Goal: Navigation & Orientation: Find specific page/section

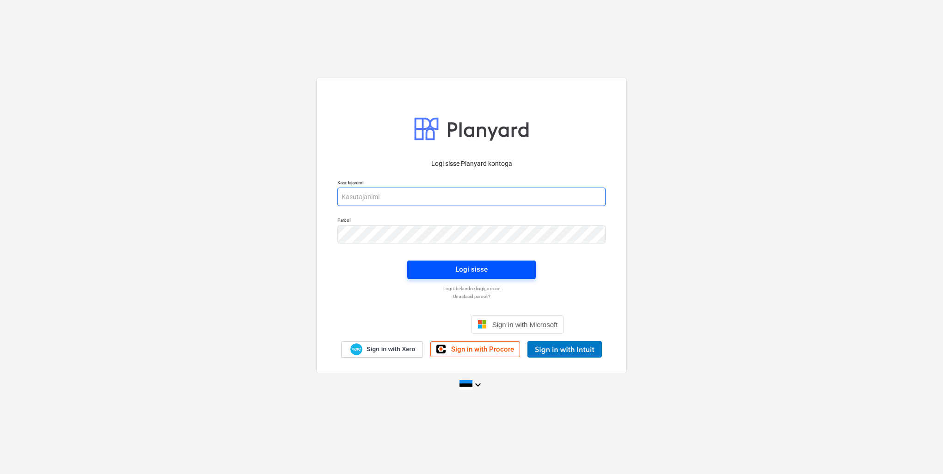
type input "[EMAIL_ADDRESS][DOMAIN_NAME]"
click at [479, 271] on div "Logi sisse" at bounding box center [471, 269] width 32 height 12
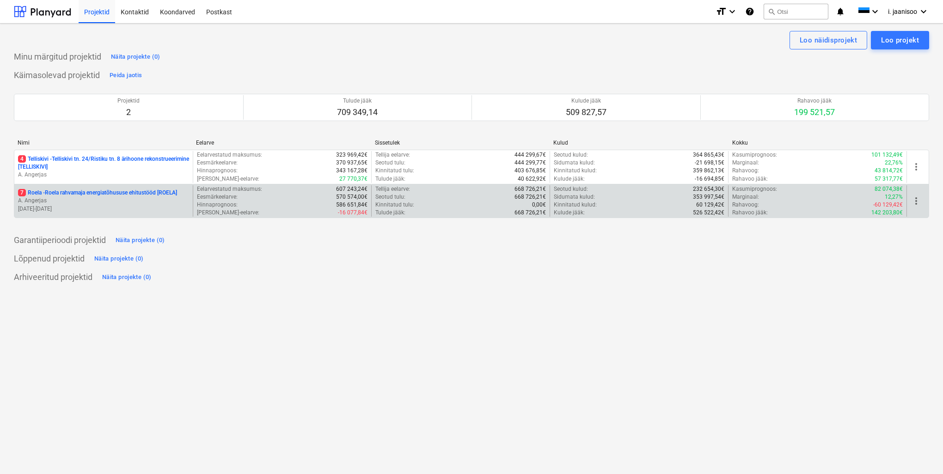
click at [65, 191] on p "7 Roela - Roela rahvamaja energiatõhususe ehitustööd [ROELA]" at bounding box center [97, 193] width 159 height 8
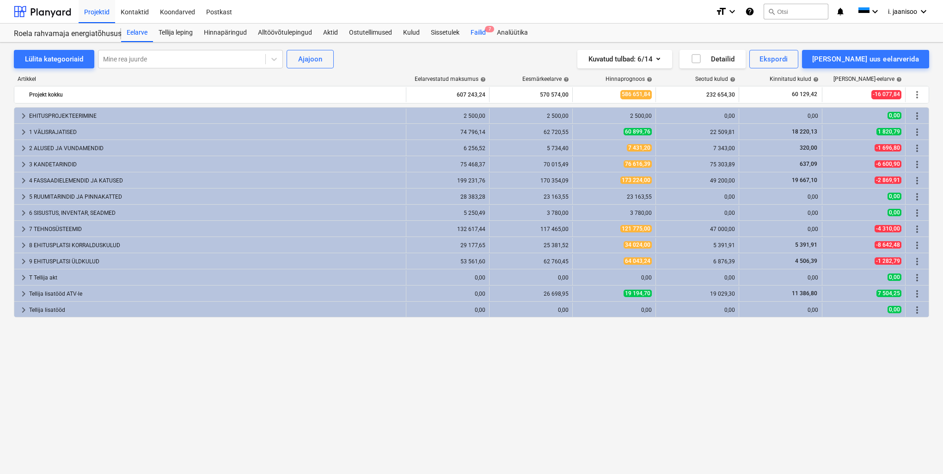
click at [481, 32] on div "Failid 7" at bounding box center [478, 33] width 26 height 18
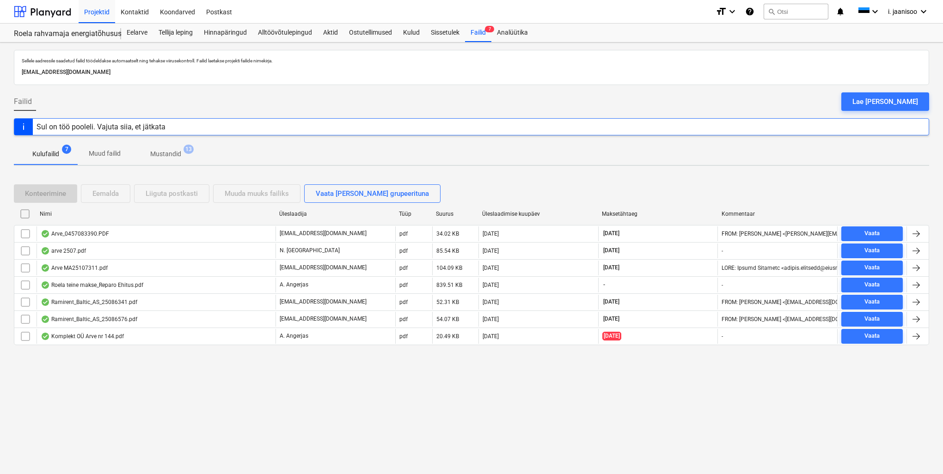
click at [100, 153] on p "Muud failid" at bounding box center [105, 154] width 32 height 10
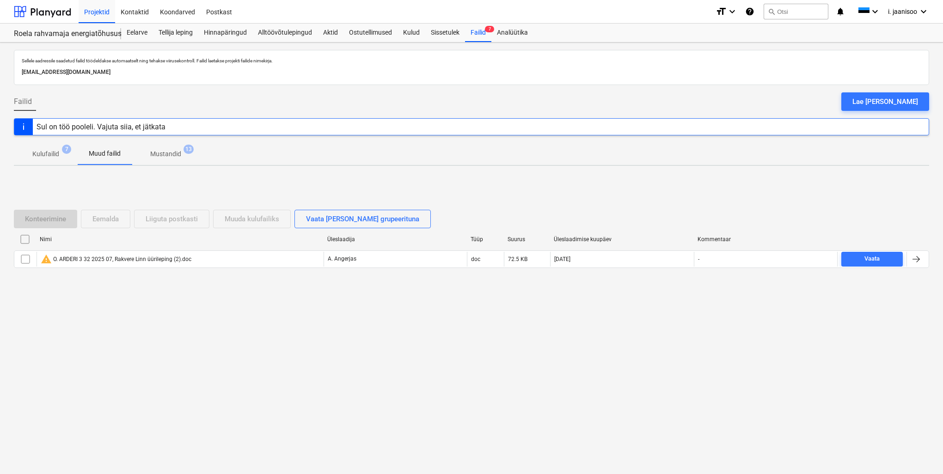
click at [46, 153] on p "Kulufailid" at bounding box center [45, 154] width 27 height 10
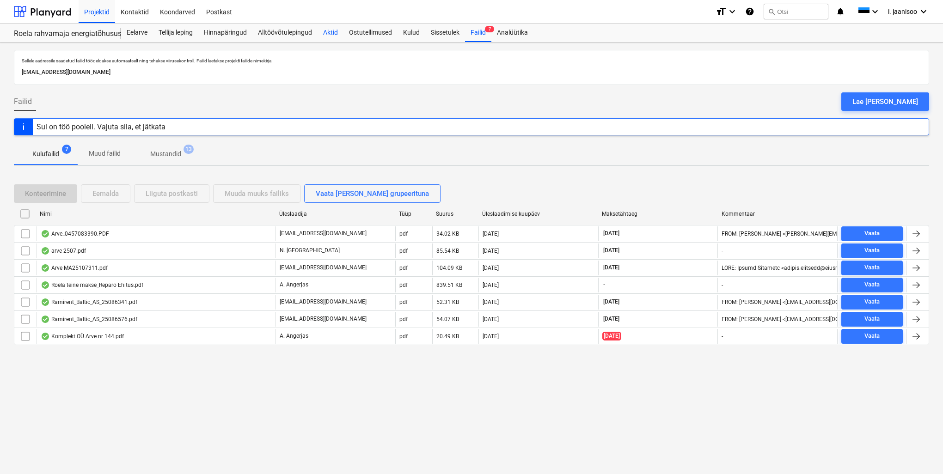
click at [333, 35] on div "Aktid" at bounding box center [330, 33] width 26 height 18
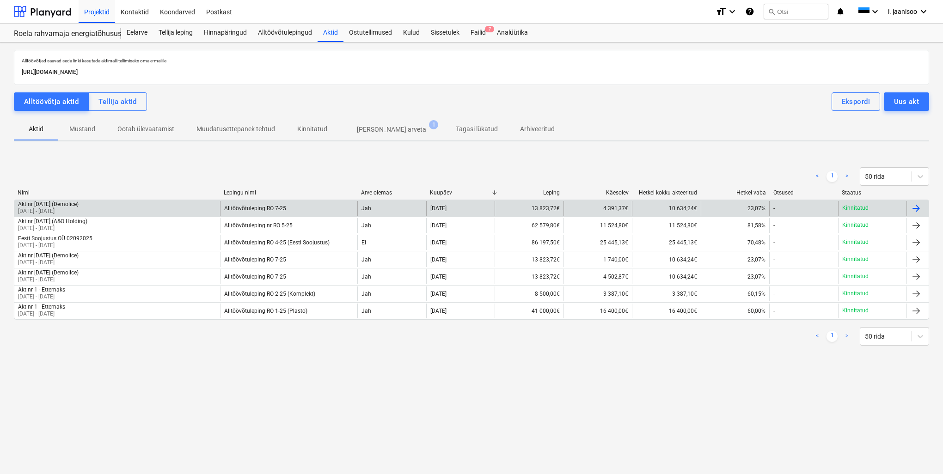
click at [38, 204] on div "Akt nr [DATE] (Demolice)" at bounding box center [48, 204] width 61 height 6
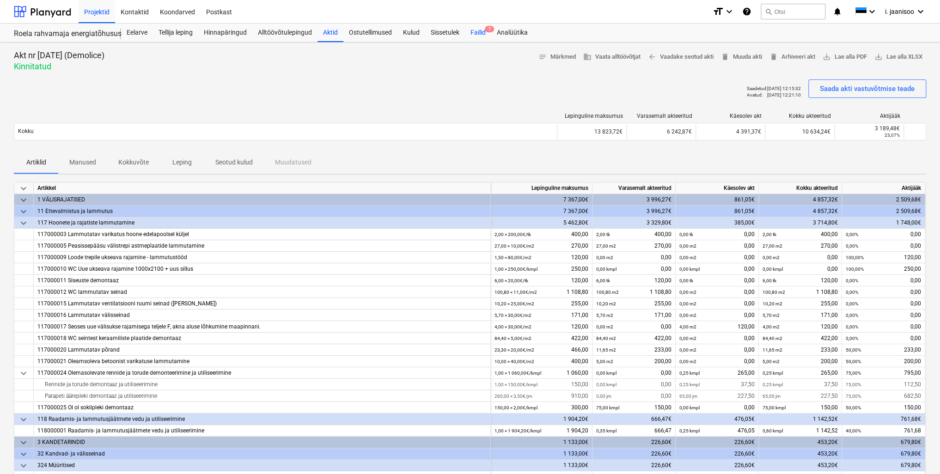
click at [483, 32] on div "Failid 7" at bounding box center [478, 33] width 26 height 18
